Goal: Check status: Verify the current state of an ongoing process or item

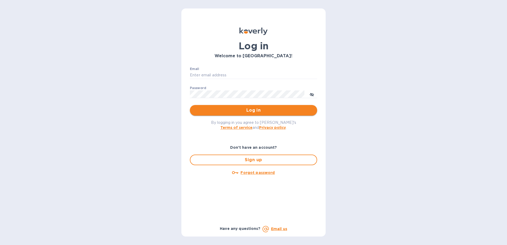
type input "[EMAIL_ADDRESS][DOMAIN_NAME]"
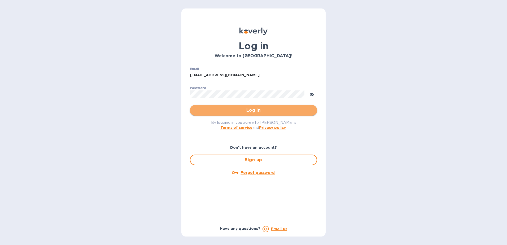
click at [251, 112] on span "Log in" at bounding box center [253, 110] width 119 height 6
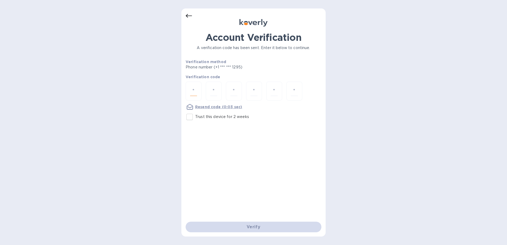
click at [196, 90] on input "number" at bounding box center [193, 91] width 7 height 10
type input "1"
type input "6"
type input "7"
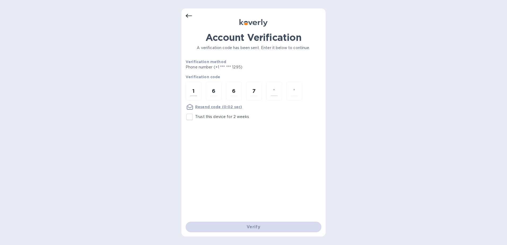
type input "9"
type input "8"
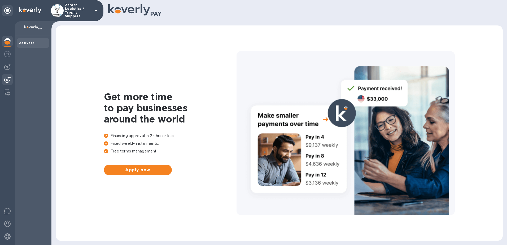
click at [8, 80] on img at bounding box center [7, 79] width 6 height 6
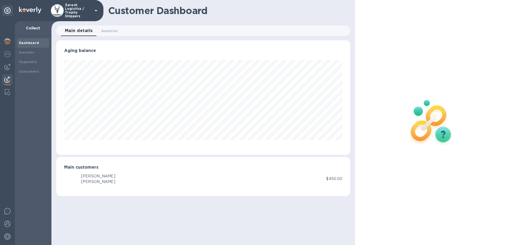
scroll to position [115, 294]
click at [27, 60] on b "Payments" at bounding box center [28, 62] width 18 height 4
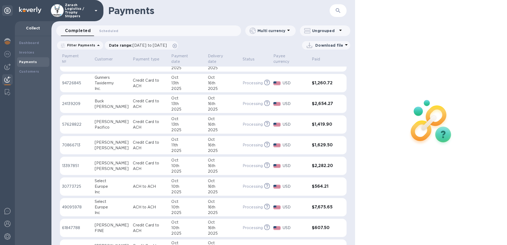
scroll to position [133, 0]
